Goal: Information Seeking & Learning: Check status

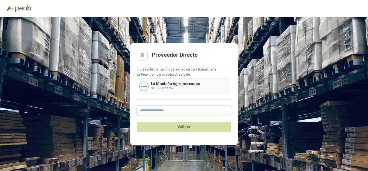
click at [162, 112] on input "text" at bounding box center [184, 110] width 94 height 10
type input "**********"
click at [170, 108] on input "text" at bounding box center [184, 110] width 94 height 10
type input "**********"
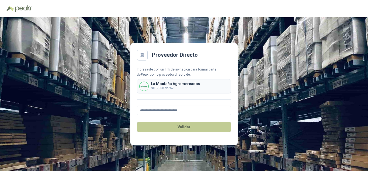
click at [174, 129] on button "Validar" at bounding box center [184, 127] width 94 height 10
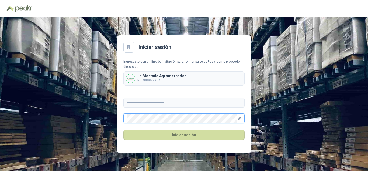
click at [241, 118] on icon "eye-invisible" at bounding box center [239, 117] width 3 height 3
click at [169, 122] on span at bounding box center [183, 118] width 121 height 10
drag, startPoint x: 170, startPoint y: 123, endPoint x: 50, endPoint y: 99, distance: 121.7
click at [58, 100] on div "**********" at bounding box center [184, 93] width 368 height 153
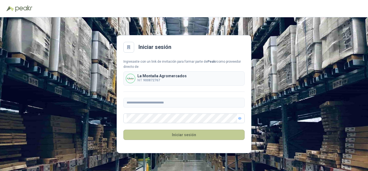
click at [177, 137] on button "Iniciar sesión" at bounding box center [183, 134] width 121 height 10
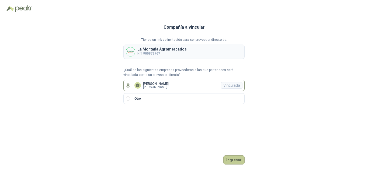
click at [238, 160] on button "Ingresar" at bounding box center [233, 159] width 21 height 9
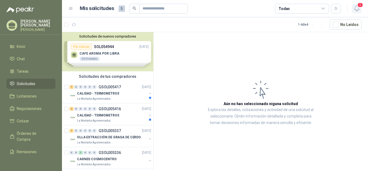
click at [356, 7] on icon "button" at bounding box center [357, 8] width 7 height 7
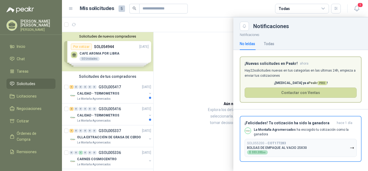
click at [289, 69] on p "Hay 22 solicitudes nuevas en tus categorías en las ultimas 24h, empieza a envia…" at bounding box center [301, 73] width 112 height 10
click at [289, 71] on p "Hay 22 solicitudes nuevas en tus categorías en las ultimas 24h, empieza a envia…" at bounding box center [301, 73] width 112 height 10
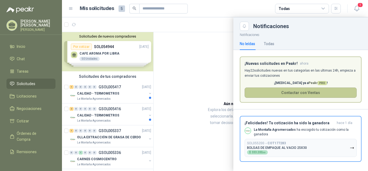
click at [309, 93] on button "Contactar con Ventas" at bounding box center [301, 92] width 112 height 10
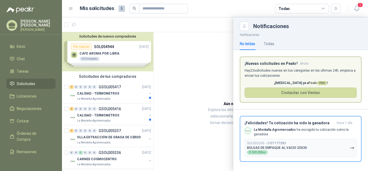
click at [117, 94] on div at bounding box center [215, 93] width 306 height 153
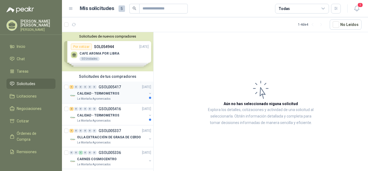
click at [137, 96] on div "CALIDAD - TERMOMETROS" at bounding box center [112, 93] width 70 height 6
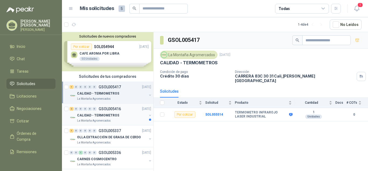
click at [118, 119] on div "La Montaña Agromercados" at bounding box center [112, 120] width 70 height 4
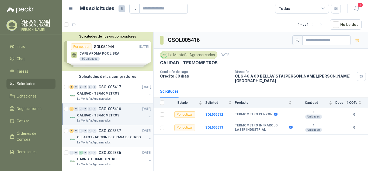
click at [104, 139] on p "OLLA EXTRACCIÓN DE GRASA DE CERDO" at bounding box center [109, 137] width 64 height 5
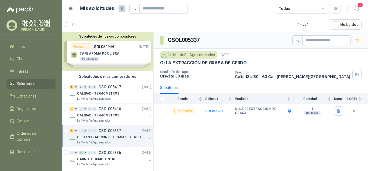
scroll to position [4, 0]
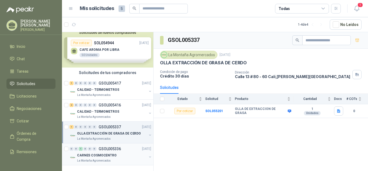
click at [110, 153] on p "CARNES COSMOCENTRO" at bounding box center [97, 155] width 40 height 5
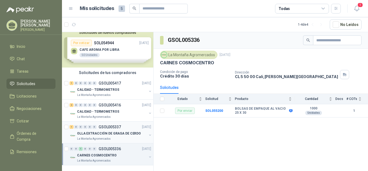
click at [103, 130] on div "1 0 0 0 0 0 GSOL005337 08/09/25" at bounding box center [111, 126] width 83 height 6
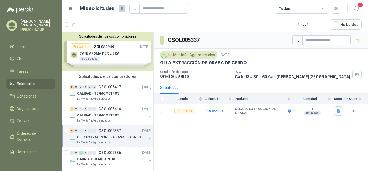
scroll to position [4, 0]
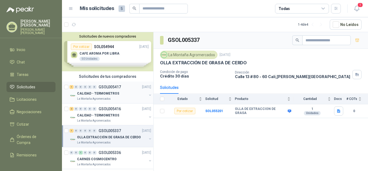
click at [107, 94] on p "CALIDAD - TERMOMETROS" at bounding box center [98, 93] width 42 height 5
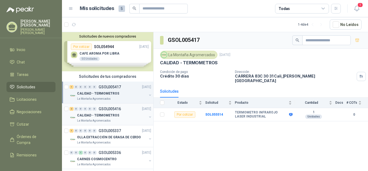
click at [123, 119] on div "La Montaña Agromercados" at bounding box center [112, 120] width 70 height 4
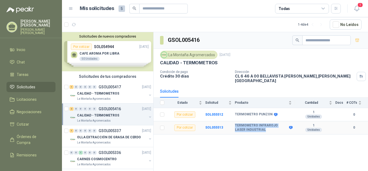
drag, startPoint x: 253, startPoint y: 127, endPoint x: 232, endPoint y: 118, distance: 23.2
click at [232, 121] on tr "Por cotizar SOL055513 TERMOMETRO INFRAROJO LASER INDUSTRIAL 1 Unidades 0" at bounding box center [261, 127] width 215 height 13
copy tr "TERMOMETRO INFRAROJO LASER INDUSTRIAL"
click at [30, 89] on span "Solicitudes" at bounding box center [26, 87] width 19 height 6
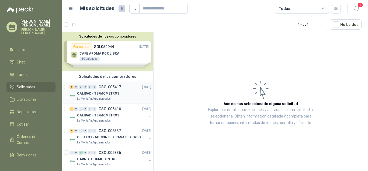
click at [111, 97] on div "La Montaña Agromercados" at bounding box center [112, 99] width 70 height 4
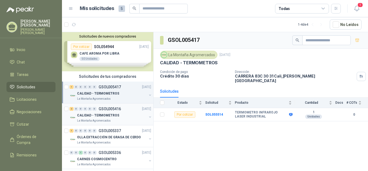
click at [117, 113] on div "CALIDAD - TERMOMETROS" at bounding box center [112, 115] width 70 height 6
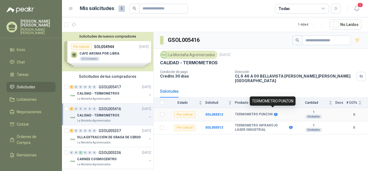
click at [275, 113] on icon at bounding box center [276, 114] width 4 height 3
click at [274, 113] on icon at bounding box center [276, 114] width 4 height 3
click at [211, 112] on b "SOL055512" at bounding box center [214, 114] width 18 height 4
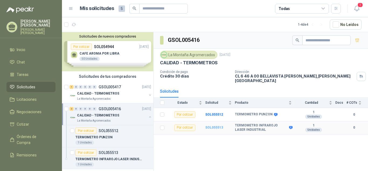
click at [212, 125] on b "SOL055513" at bounding box center [214, 127] width 18 height 4
